Goal: Information Seeking & Learning: Learn about a topic

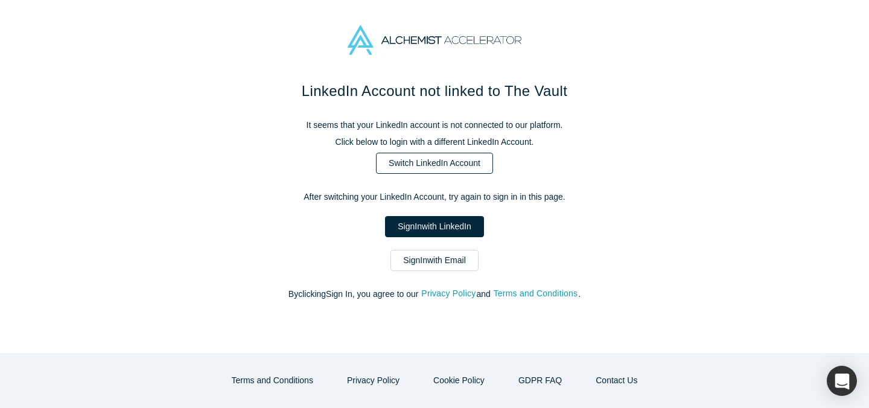
click at [419, 156] on link "Switch LinkedIn Account" at bounding box center [434, 163] width 117 height 21
click at [420, 227] on link "Sign In with LinkedIn" at bounding box center [434, 226] width 98 height 21
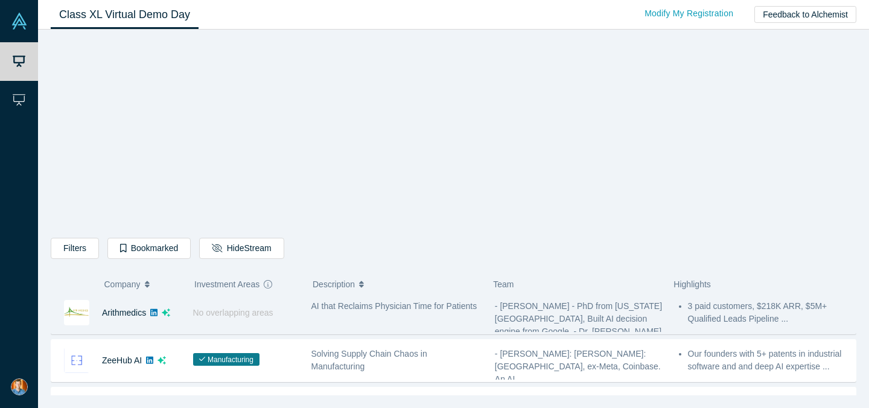
scroll to position [436, 0]
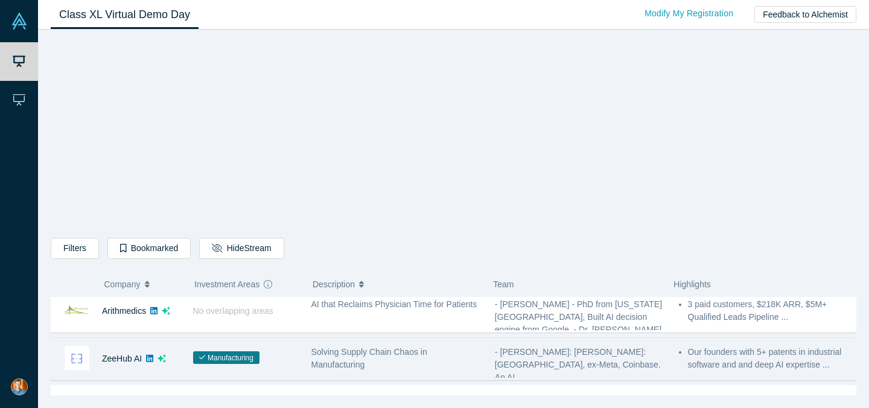
click at [338, 352] on span "Solving Supply Chain Chaos in Manufacturing" at bounding box center [369, 358] width 116 height 22
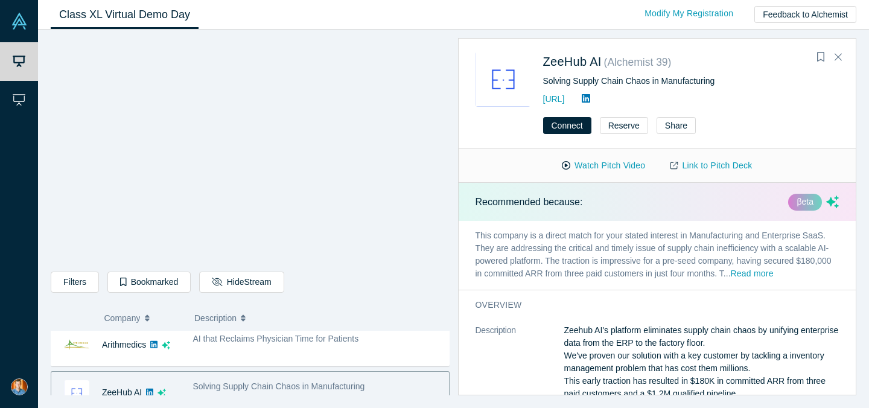
scroll to position [455, 0]
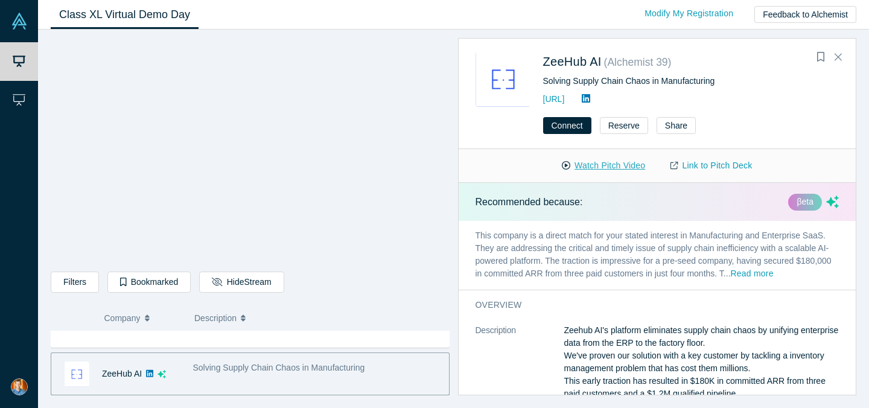
click at [603, 166] on button "Watch Pitch Video" at bounding box center [603, 165] width 109 height 21
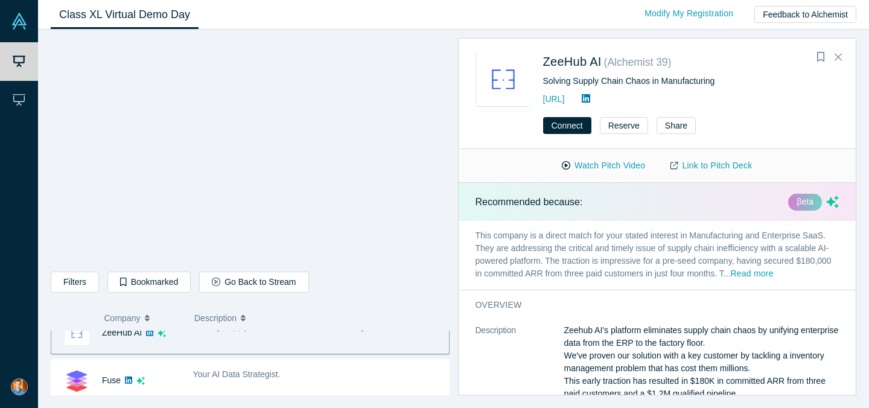
scroll to position [507, 0]
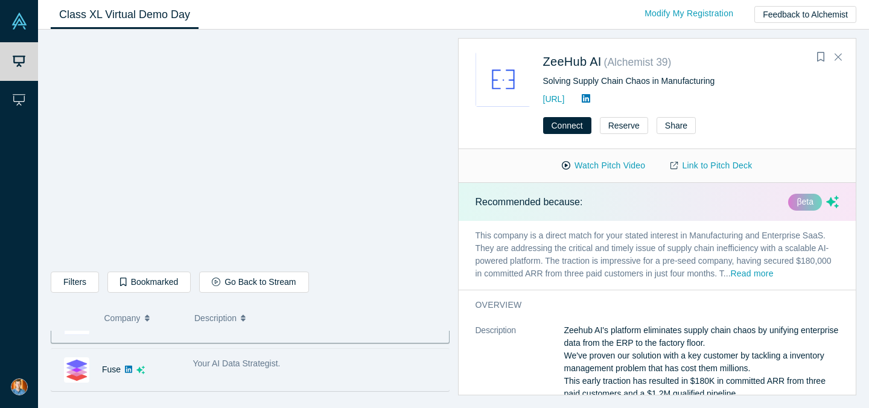
click at [211, 369] on div "Your AI Data Strategist." at bounding box center [318, 363] width 250 height 13
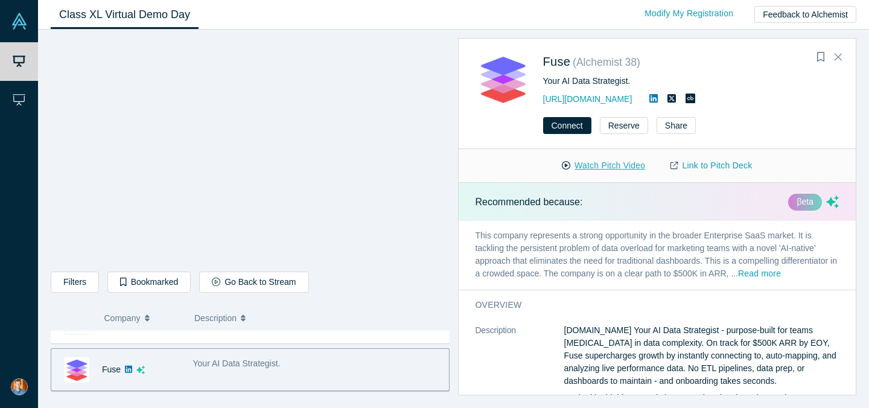
click at [596, 165] on button "Watch Pitch Video" at bounding box center [603, 165] width 109 height 21
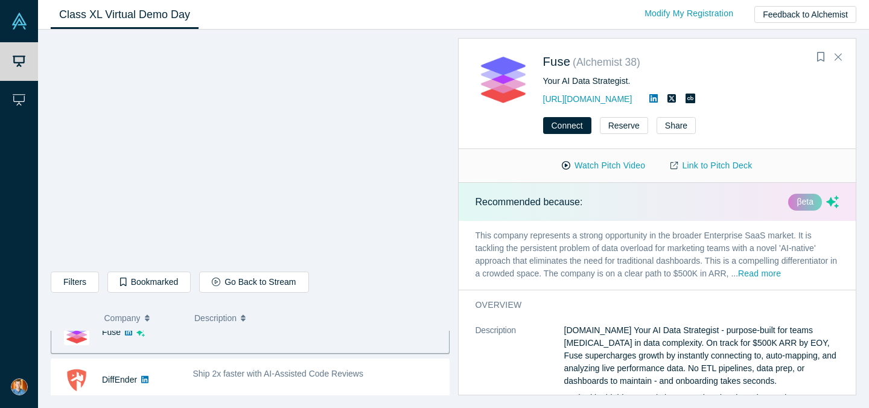
scroll to position [548, 0]
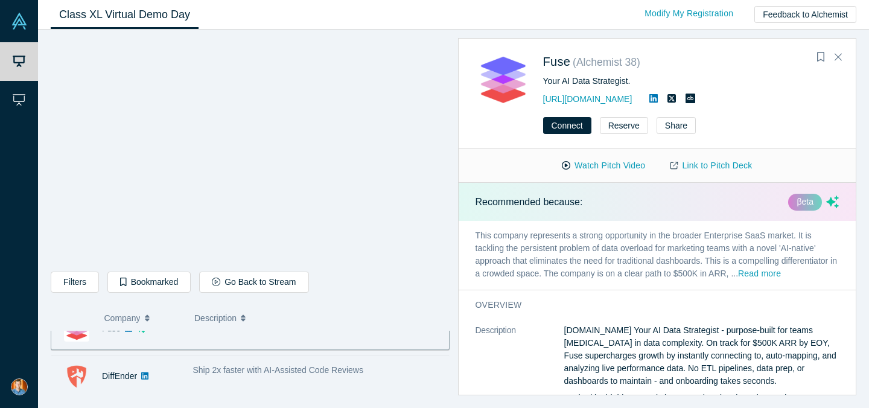
click at [216, 371] on span "Ship 2x faster with AI-Assisted Code Reviews" at bounding box center [278, 370] width 170 height 10
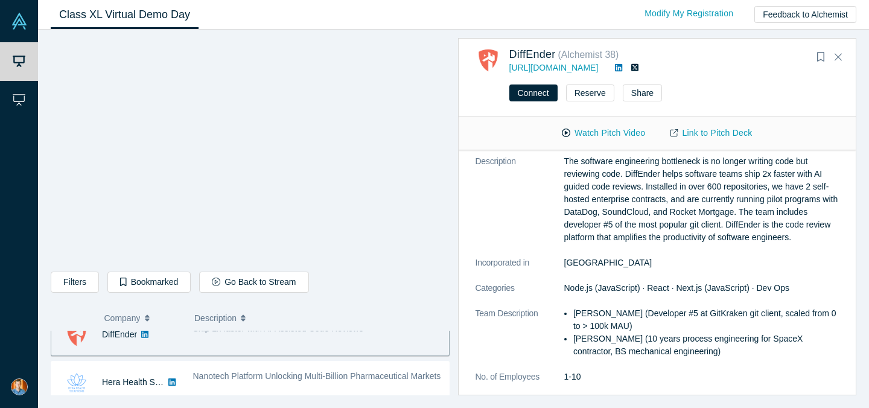
scroll to position [594, 0]
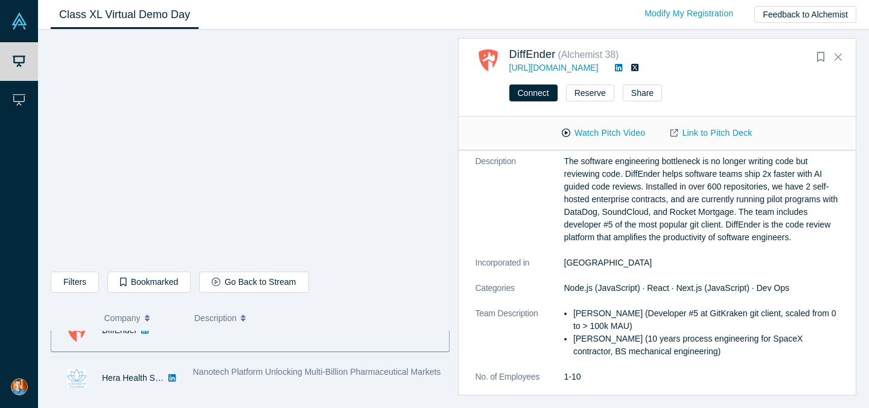
click at [320, 378] on div "Nanotech Platform Unlocking Multi-Billion Pharmaceutical Markets" at bounding box center [318, 372] width 250 height 13
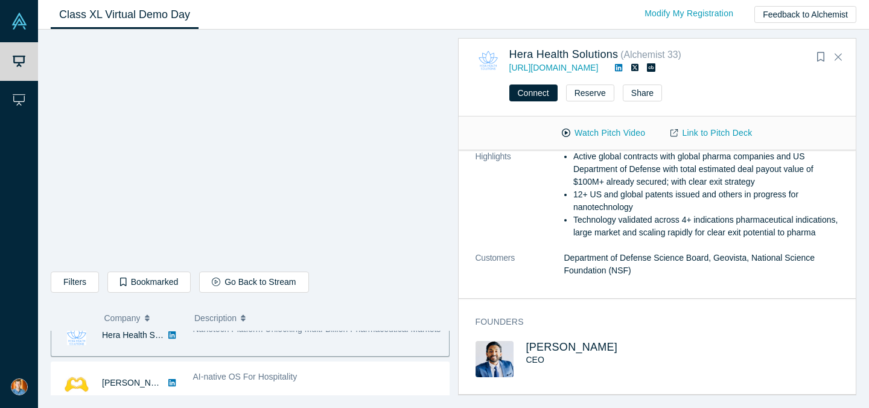
scroll to position [641, 0]
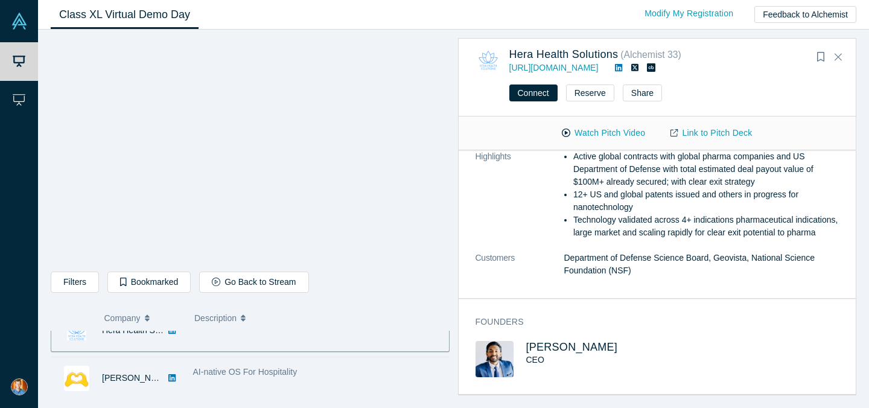
click at [334, 374] on div "AI-native OS For Hospitality" at bounding box center [318, 372] width 250 height 13
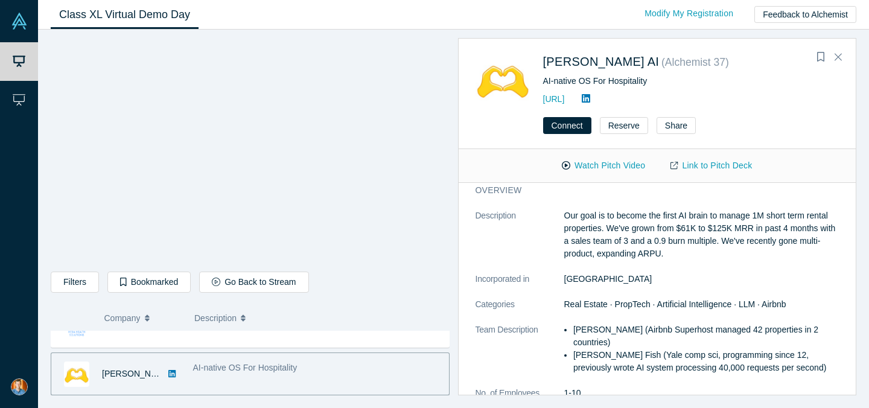
scroll to position [2, 0]
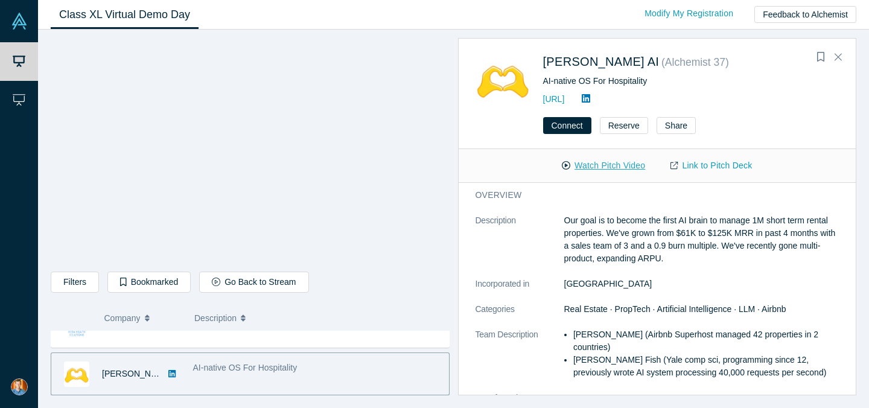
click at [611, 171] on button "Watch Pitch Video" at bounding box center [603, 165] width 109 height 21
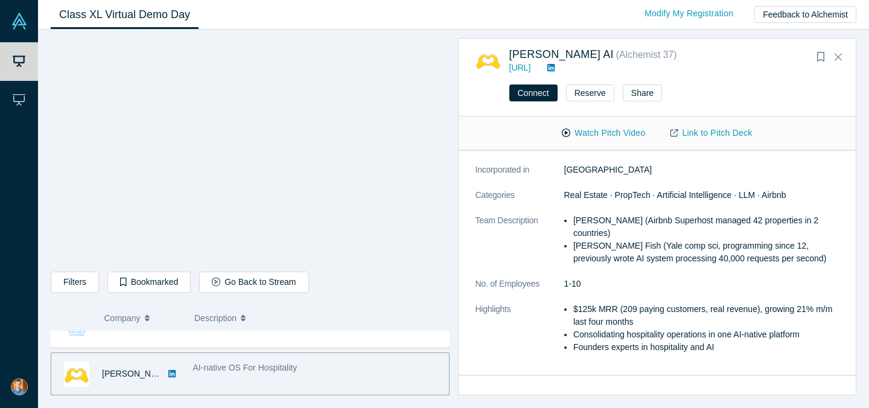
scroll to position [116, 0]
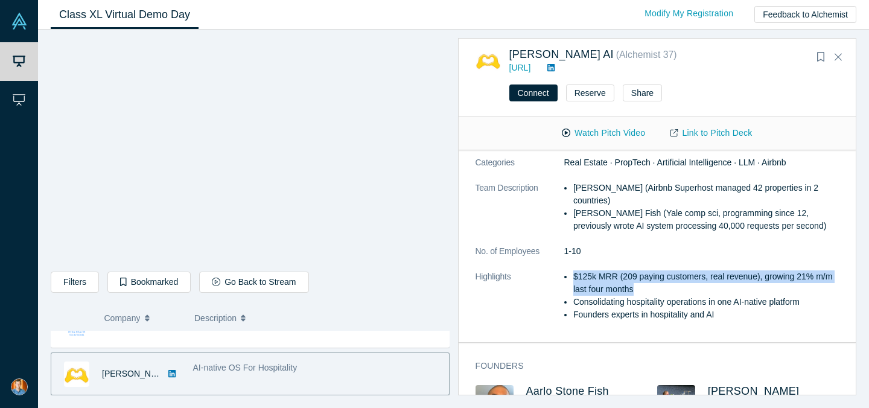
drag, startPoint x: 574, startPoint y: 264, endPoint x: 687, endPoint y: 274, distance: 113.2
click at [687, 274] on li "$125k MRR (209 paying customers, real revenue), growing 21% m/m last four months" at bounding box center [705, 282] width 265 height 25
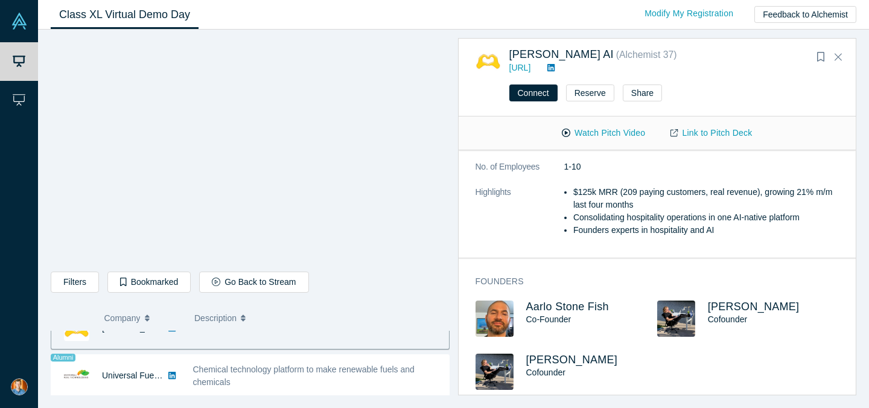
scroll to position [704, 0]
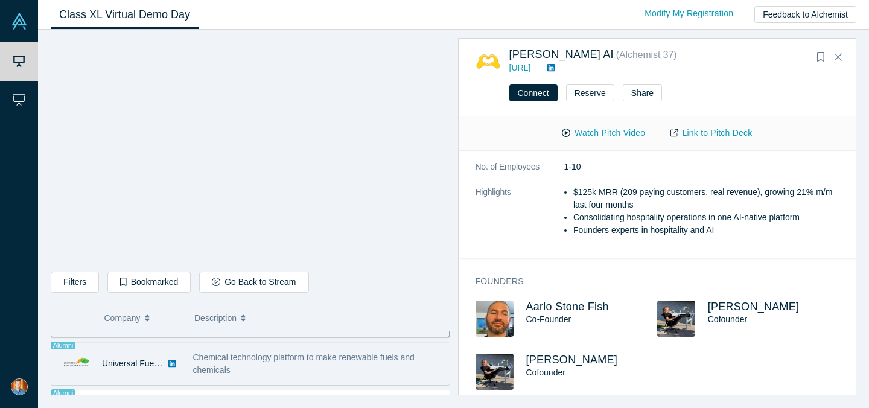
click at [275, 362] on div "Chemical technology platform to make renewable fuels and chemicals" at bounding box center [318, 363] width 250 height 25
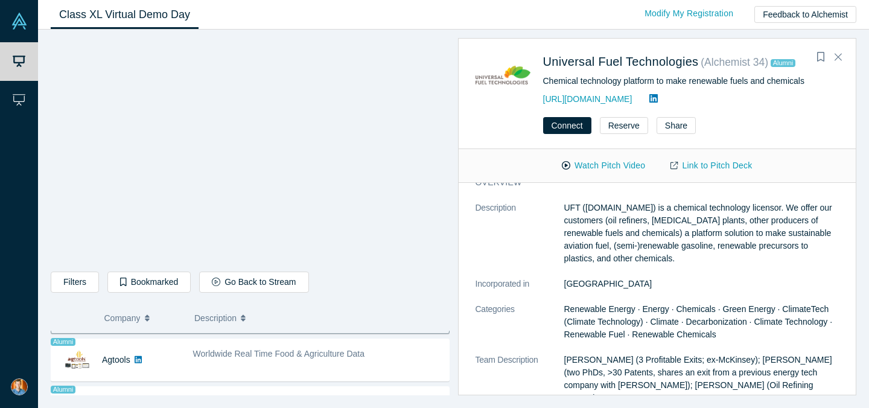
scroll to position [761, 0]
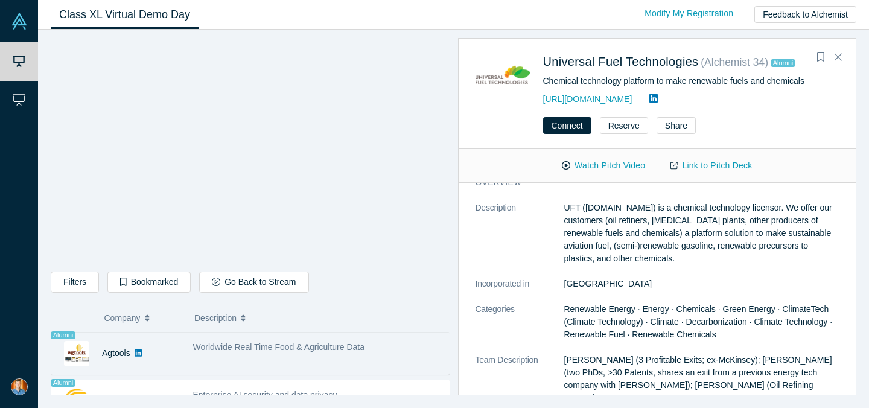
click at [326, 364] on div "Worldwide Real Time Food & Agriculture Data" at bounding box center [317, 353] width 262 height 38
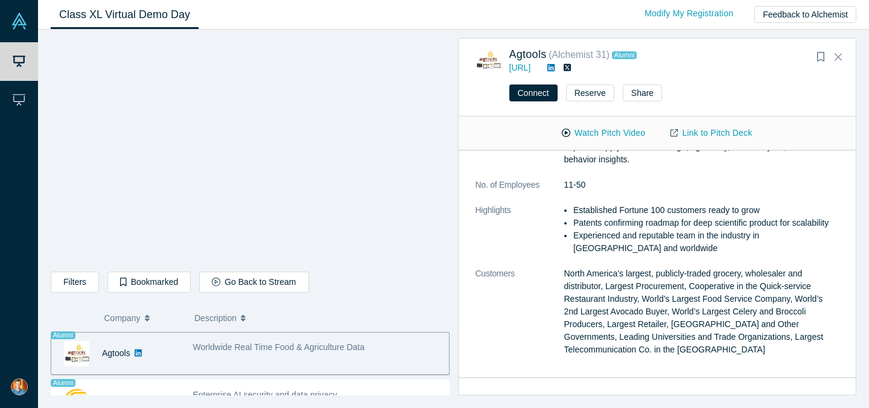
scroll to position [349, 0]
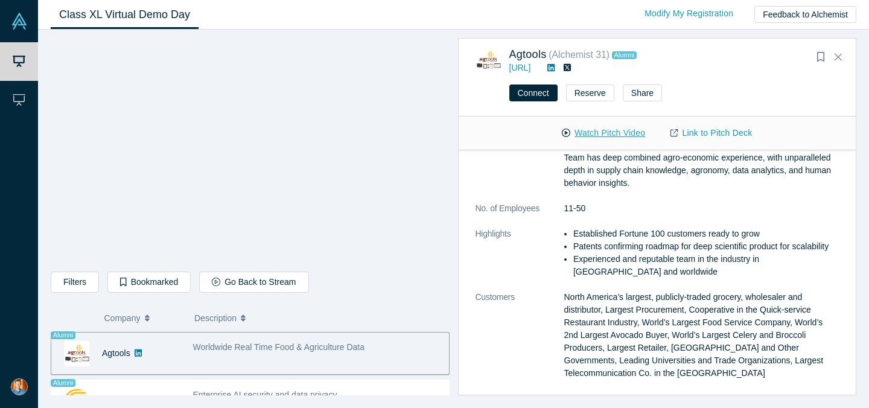
click at [589, 130] on button "Watch Pitch Video" at bounding box center [603, 132] width 109 height 21
